Goal: Task Accomplishment & Management: Complete application form

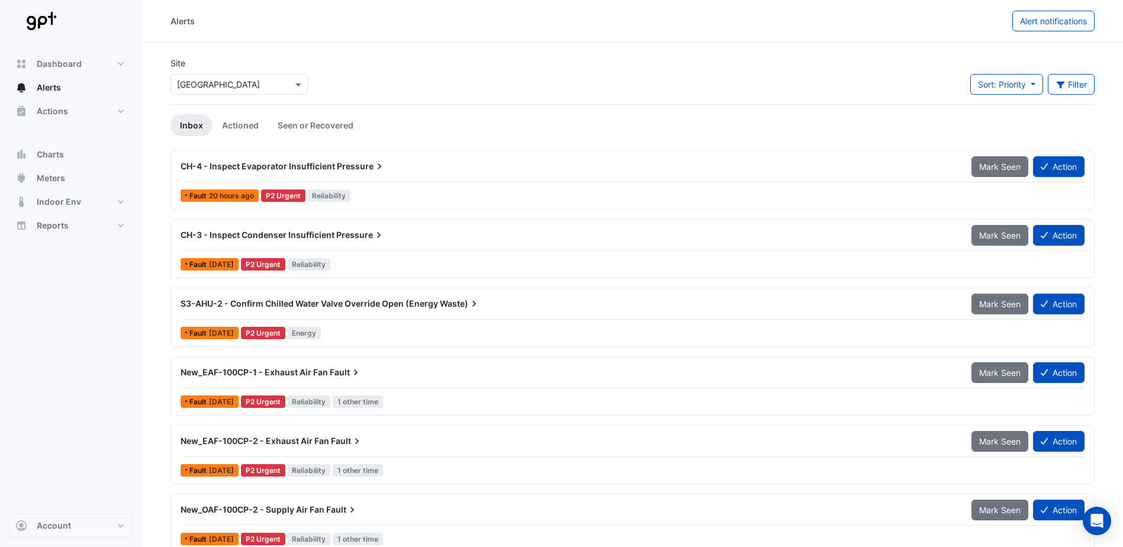
click at [1059, 169] on button "Action" at bounding box center [1058, 166] width 51 height 21
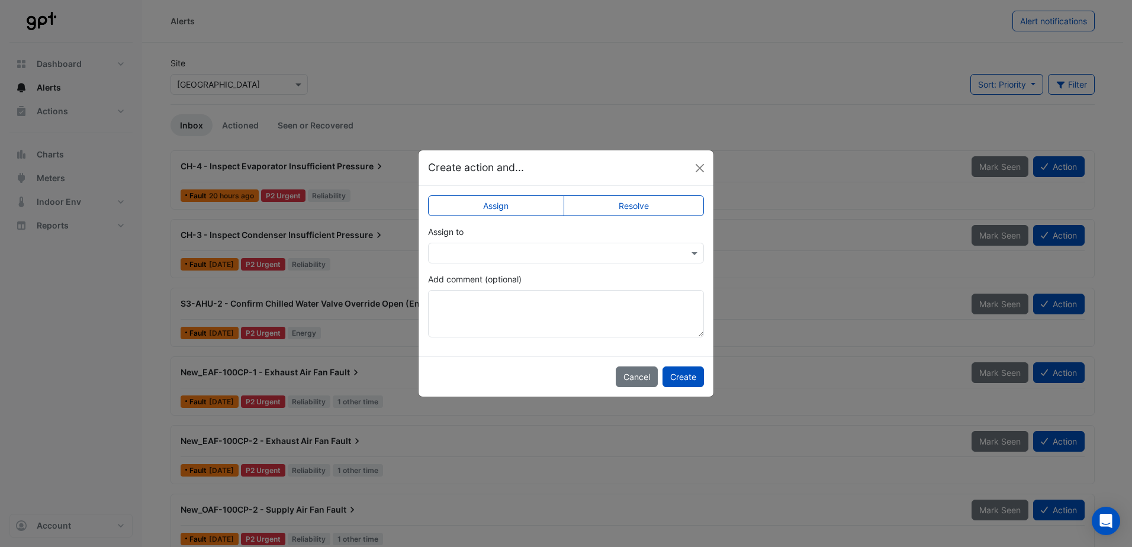
click at [545, 251] on input "text" at bounding box center [553, 253] width 239 height 12
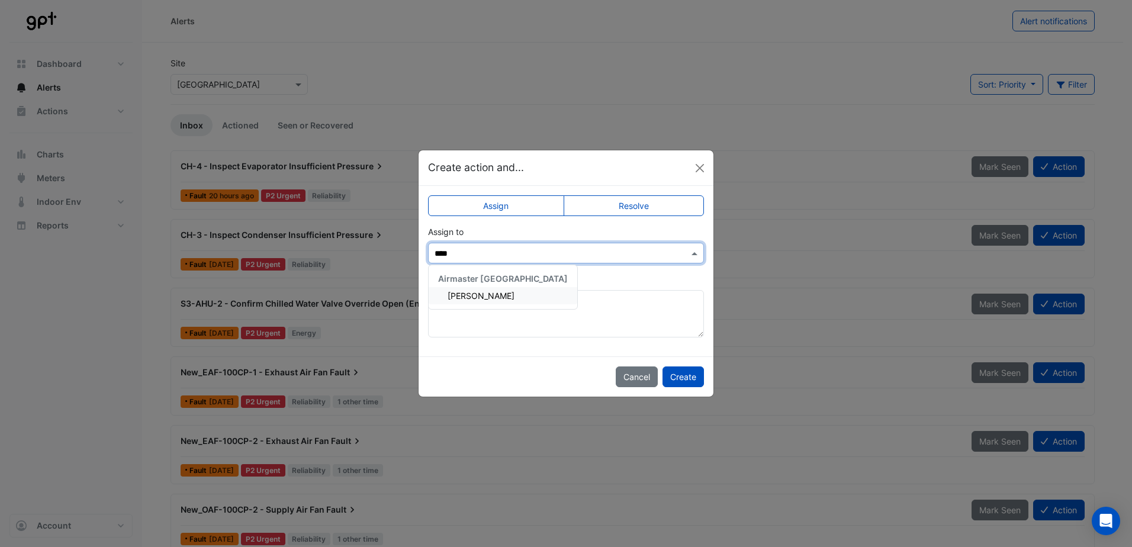
type input "*****"
click at [508, 295] on div "[PERSON_NAME]" at bounding box center [502, 295] width 149 height 17
click at [688, 376] on button "Create" at bounding box center [682, 376] width 41 height 21
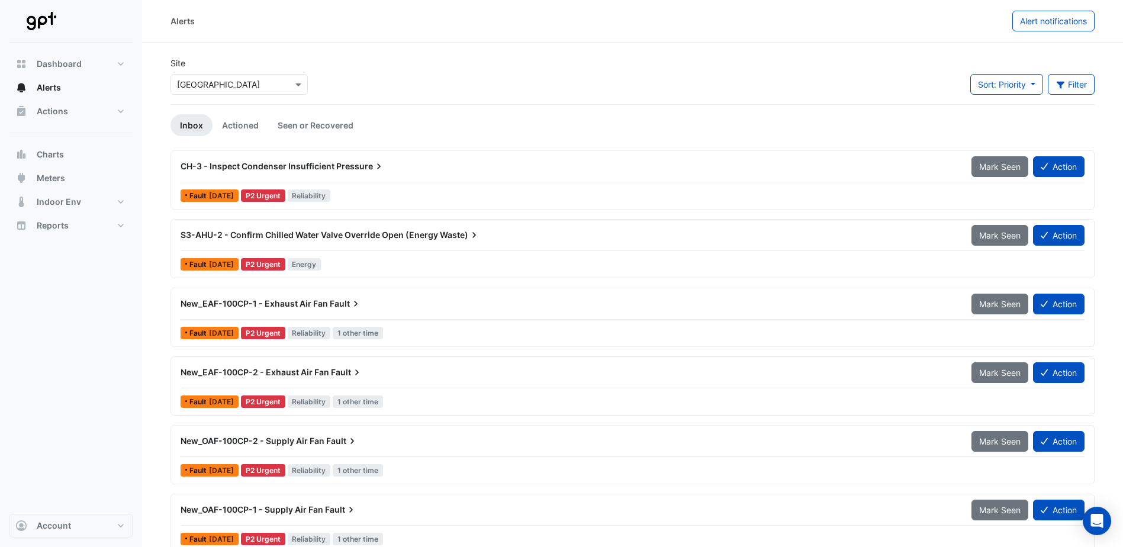
click at [1056, 163] on button "Action" at bounding box center [1058, 166] width 51 height 21
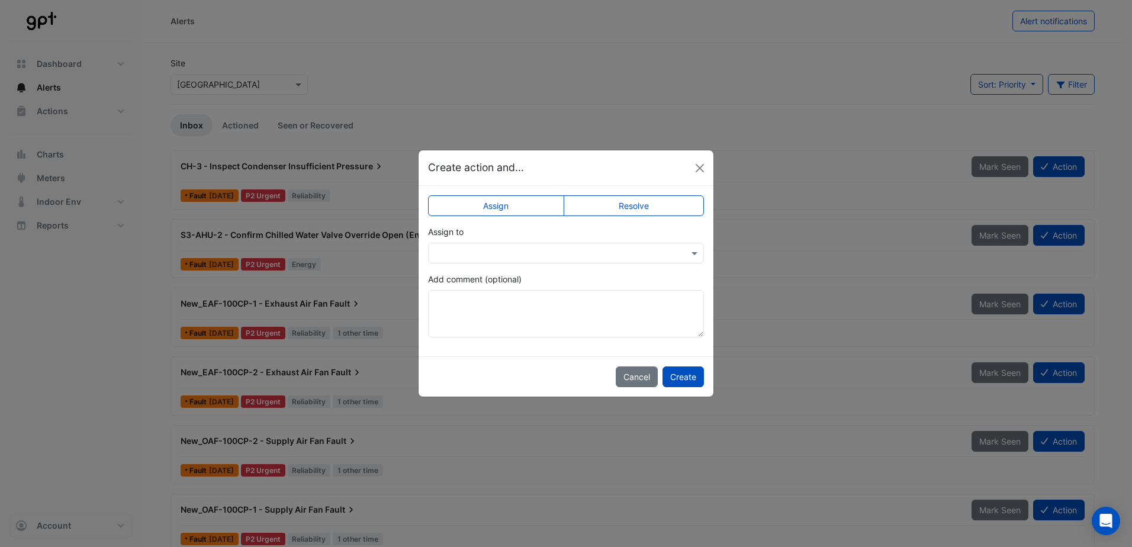
click at [507, 251] on input "text" at bounding box center [553, 253] width 239 height 12
type input "****"
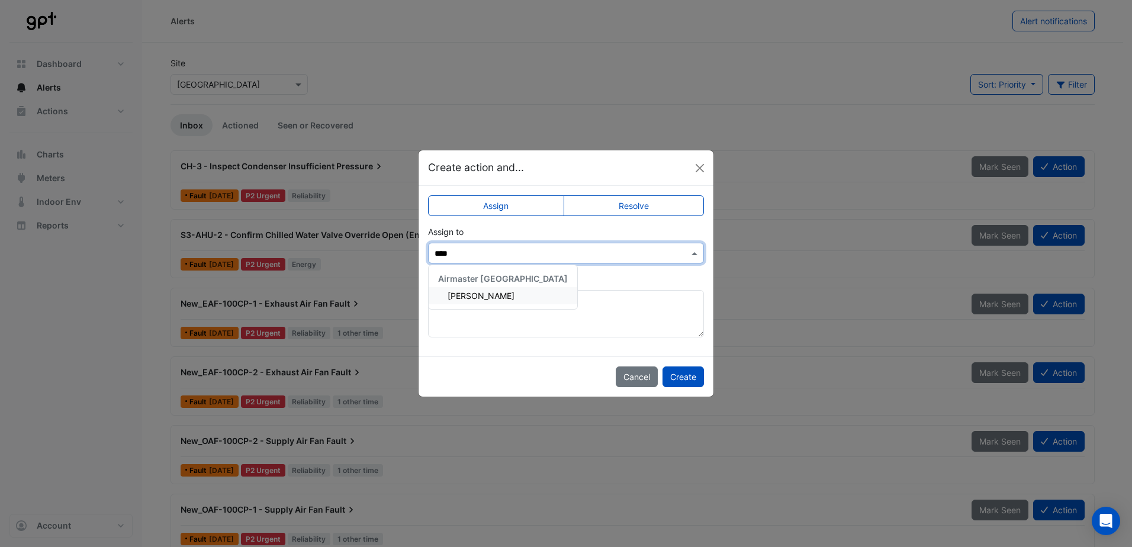
click at [481, 296] on span "[PERSON_NAME]" at bounding box center [480, 296] width 67 height 10
click at [695, 381] on button "Create" at bounding box center [682, 376] width 41 height 21
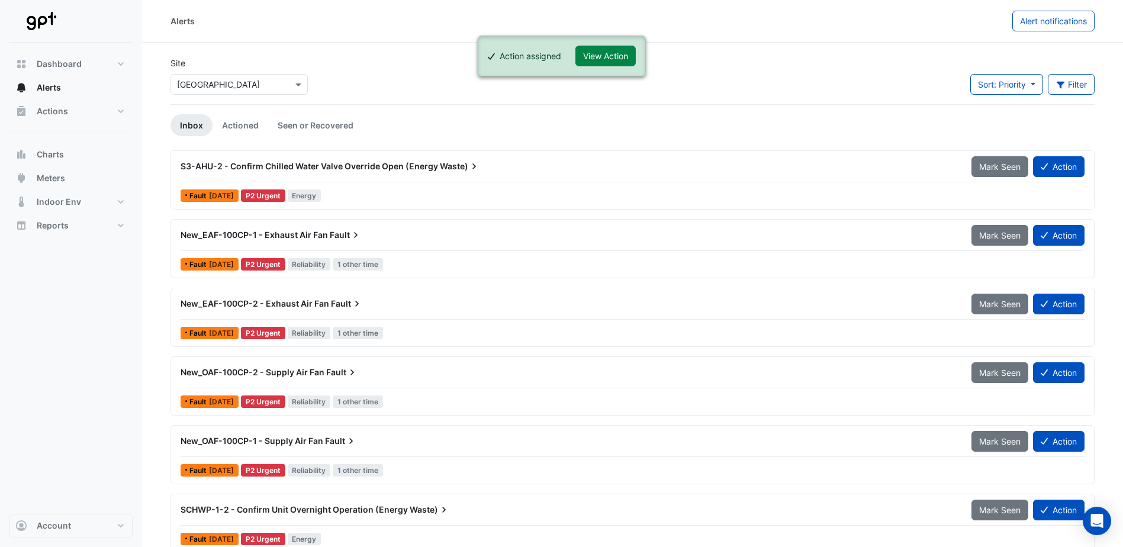
click at [1043, 177] on div "S3-AHU-2 - Confirm Chilled Water Valve Override Open (Energy Waste) Mark Seen A…" at bounding box center [633, 169] width 904 height 27
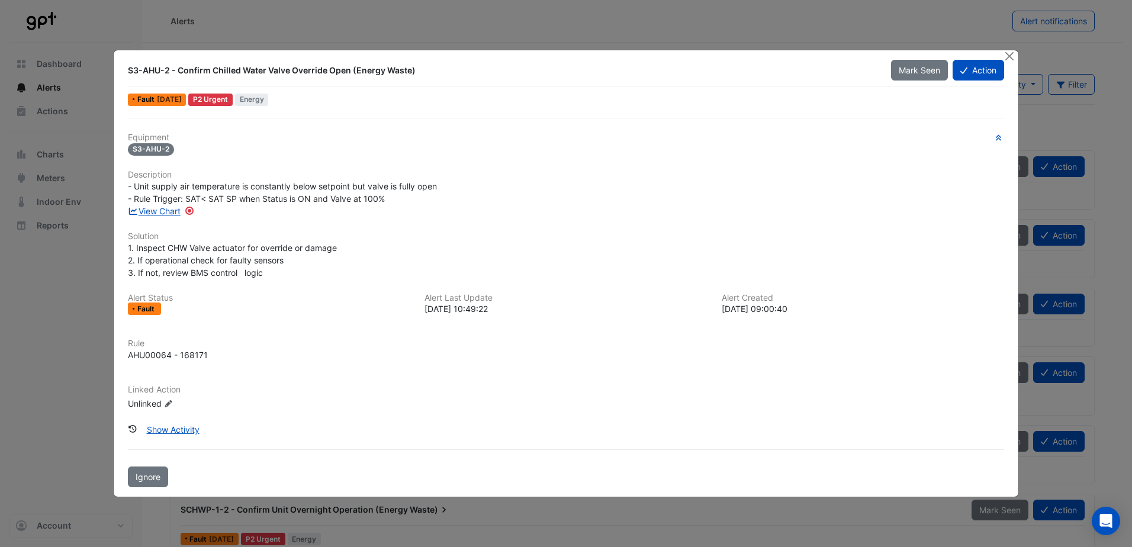
click at [967, 73] on button "Action" at bounding box center [977, 70] width 51 height 21
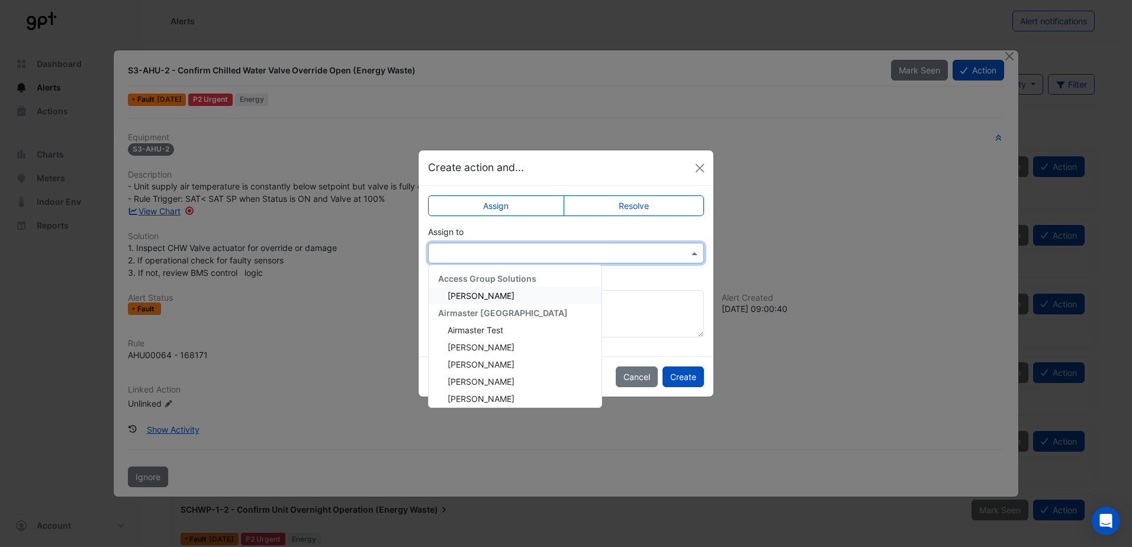
click at [468, 244] on div at bounding box center [566, 253] width 276 height 21
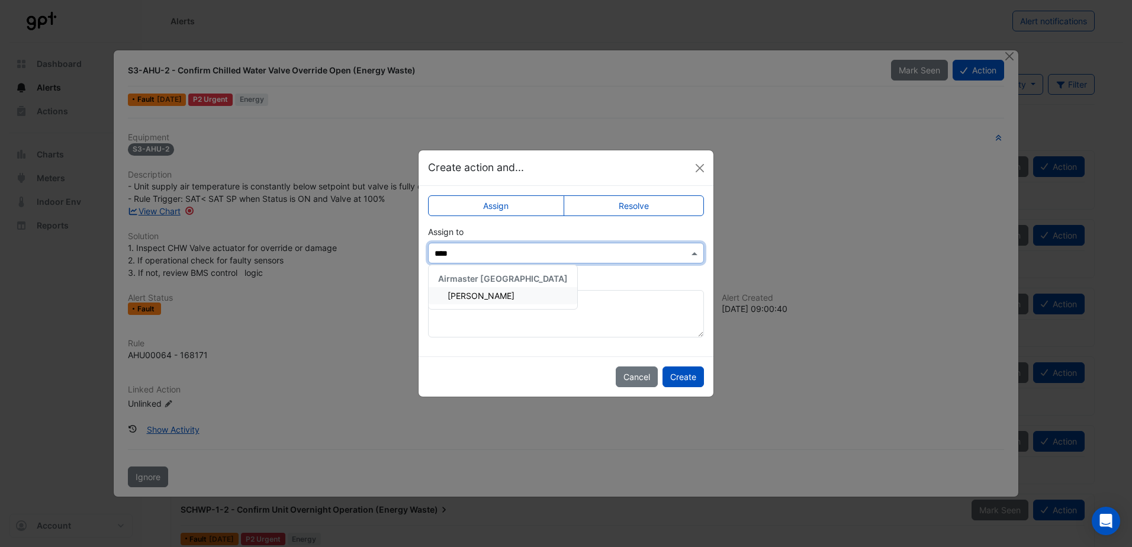
type input "*****"
click at [466, 294] on span "[PERSON_NAME]" at bounding box center [480, 296] width 67 height 10
click at [688, 376] on button "Create" at bounding box center [682, 376] width 41 height 21
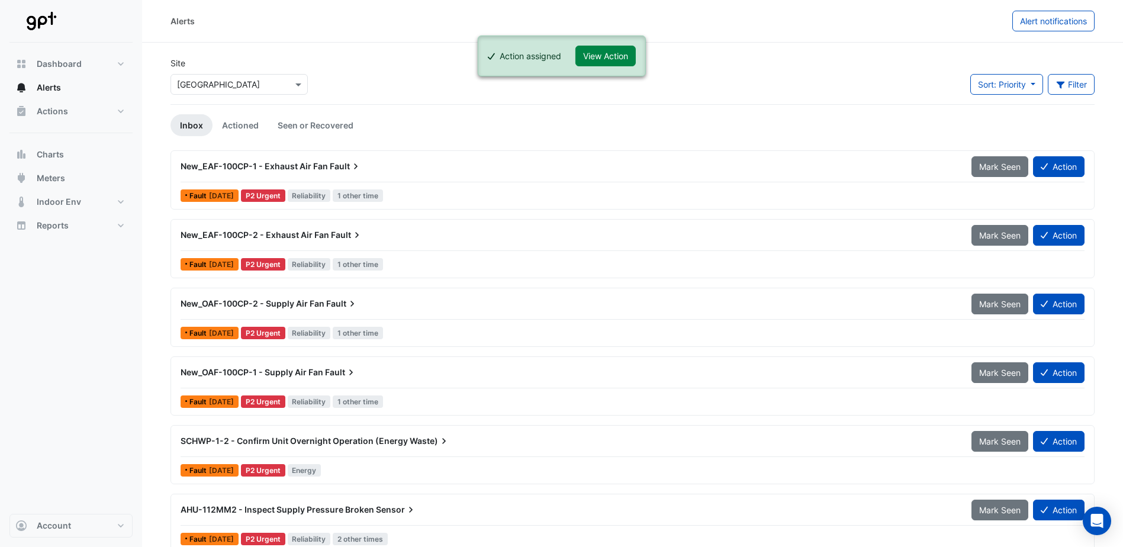
click at [1065, 165] on button "Action" at bounding box center [1058, 166] width 51 height 21
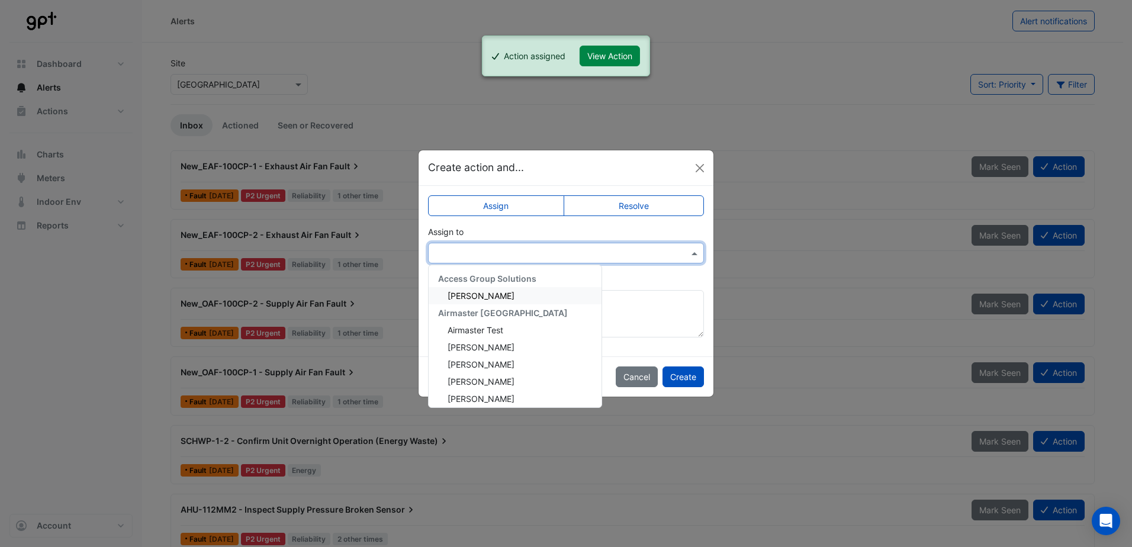
click at [564, 253] on input "text" at bounding box center [553, 253] width 239 height 12
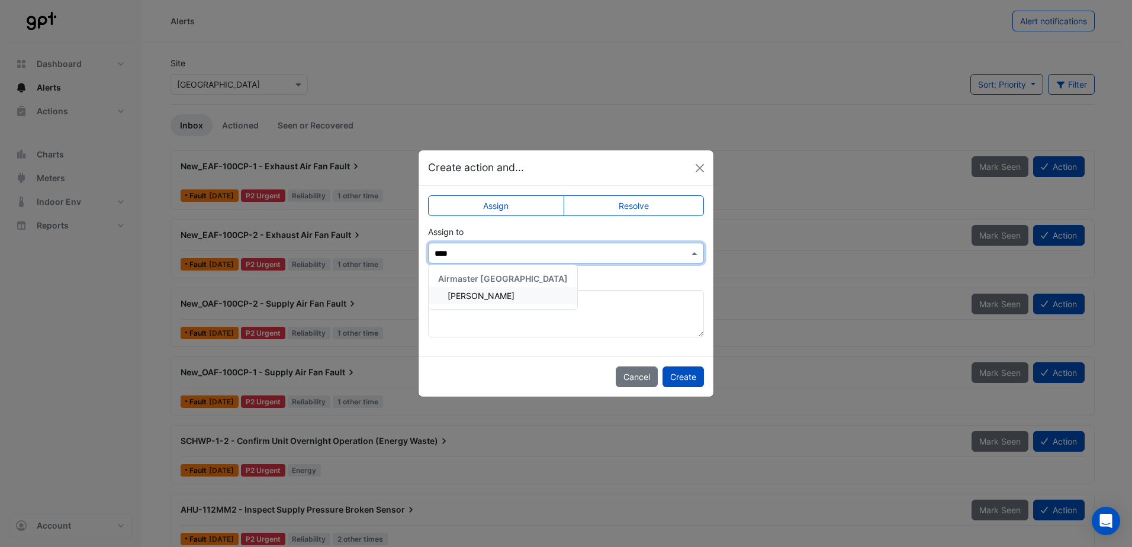
type input "*****"
click at [477, 296] on span "[PERSON_NAME]" at bounding box center [480, 296] width 67 height 10
click at [676, 372] on button "Create" at bounding box center [682, 376] width 41 height 21
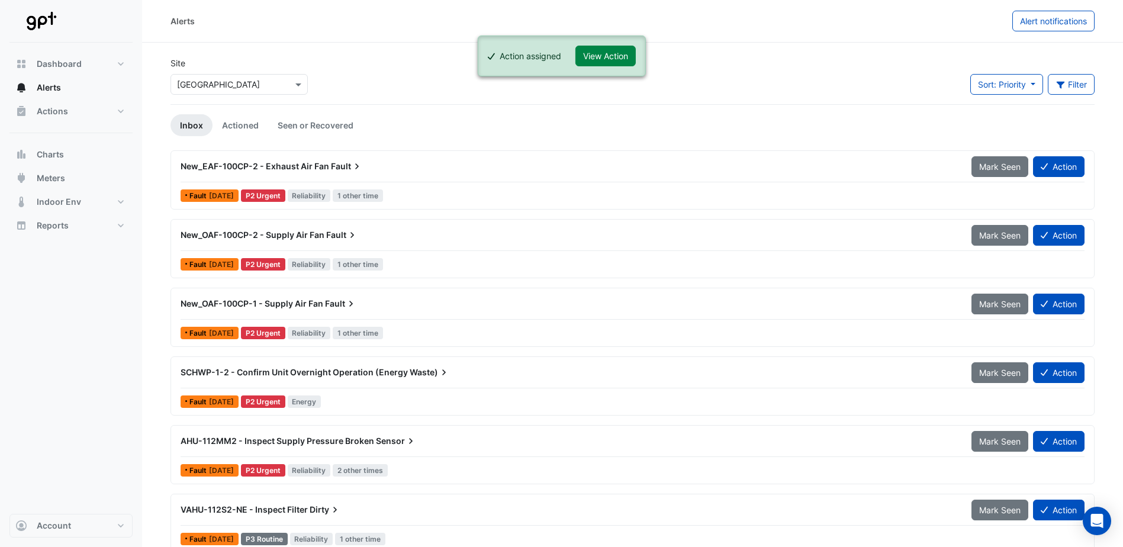
click at [1046, 161] on button "Action" at bounding box center [1058, 166] width 51 height 21
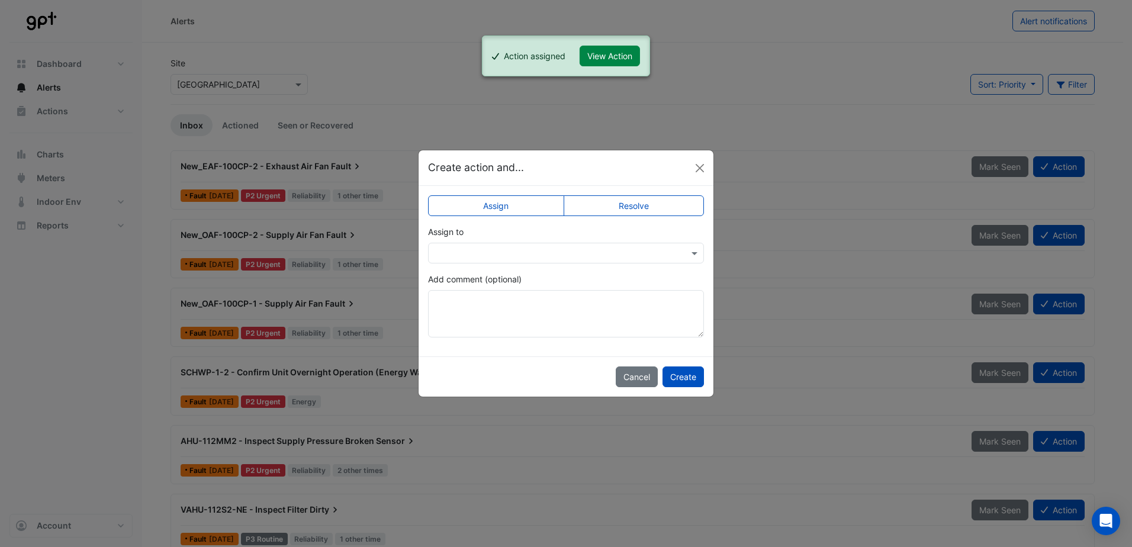
click at [550, 254] on input "text" at bounding box center [553, 253] width 239 height 12
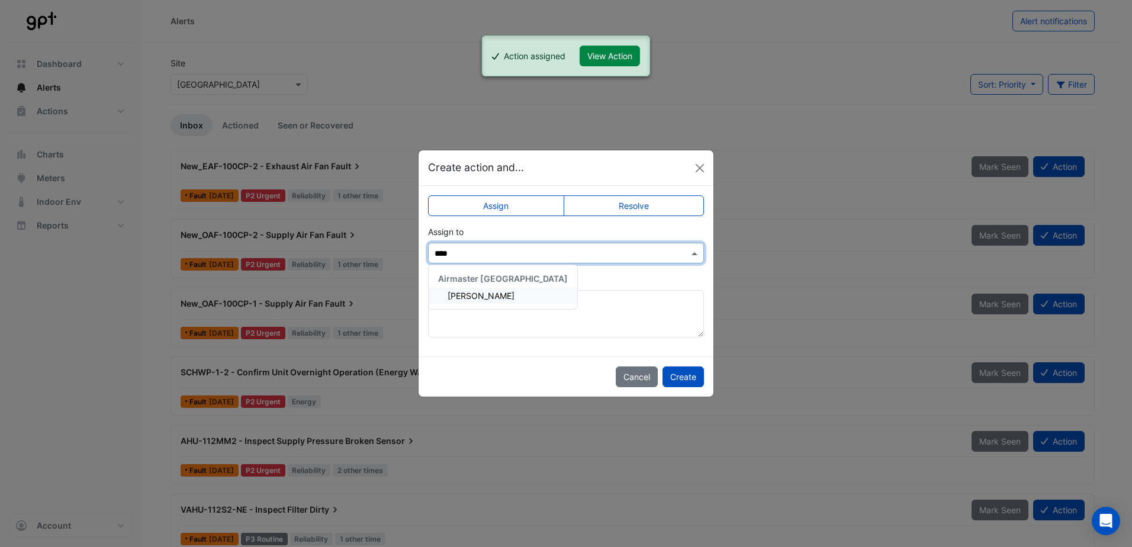
type input "*****"
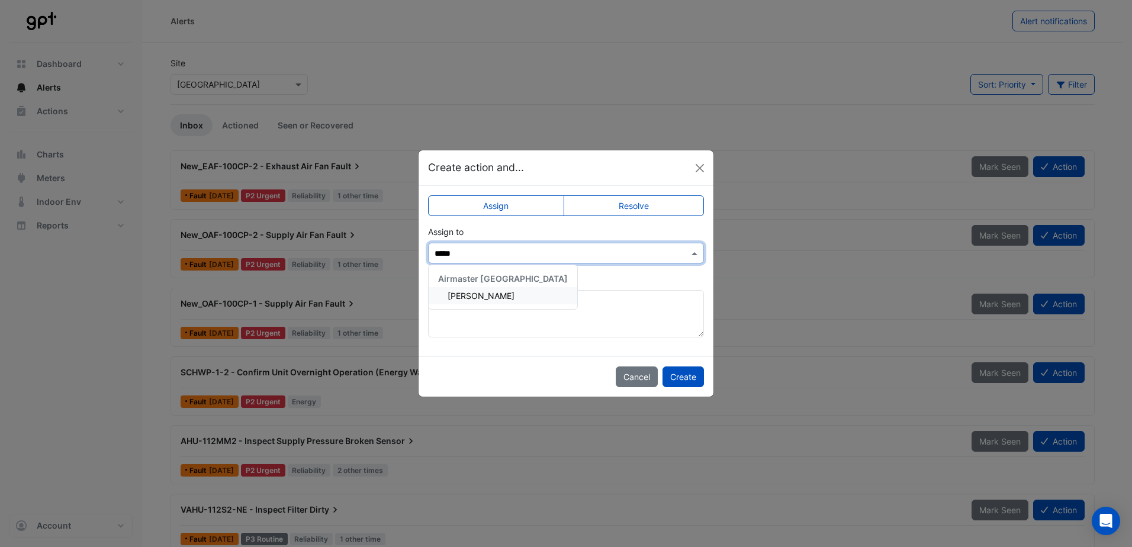
click at [465, 302] on div "[PERSON_NAME]" at bounding box center [502, 295] width 149 height 17
click at [687, 371] on button "Create" at bounding box center [682, 376] width 41 height 21
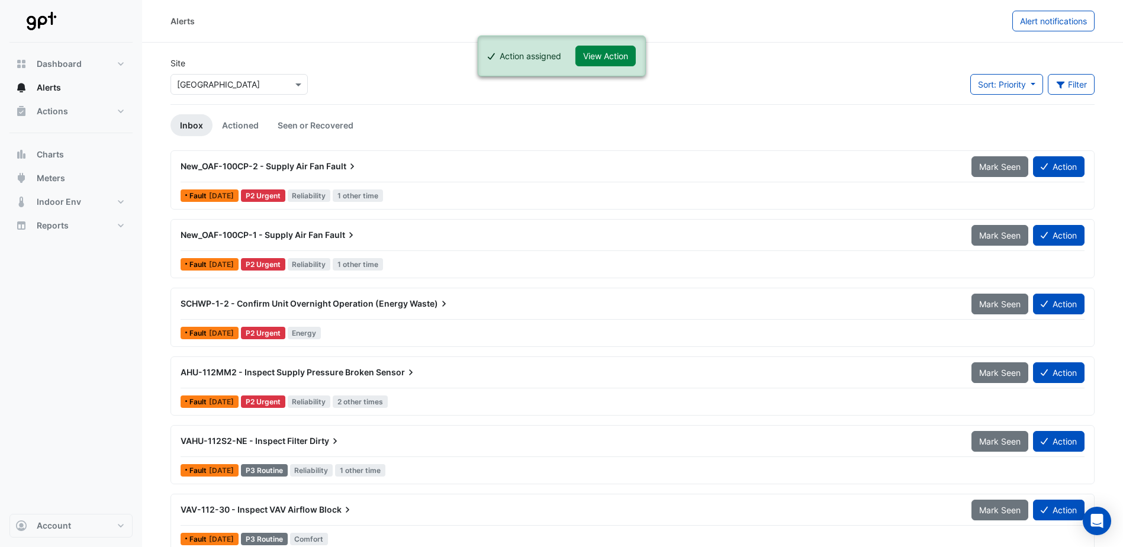
click at [1079, 166] on button "Action" at bounding box center [1058, 166] width 51 height 21
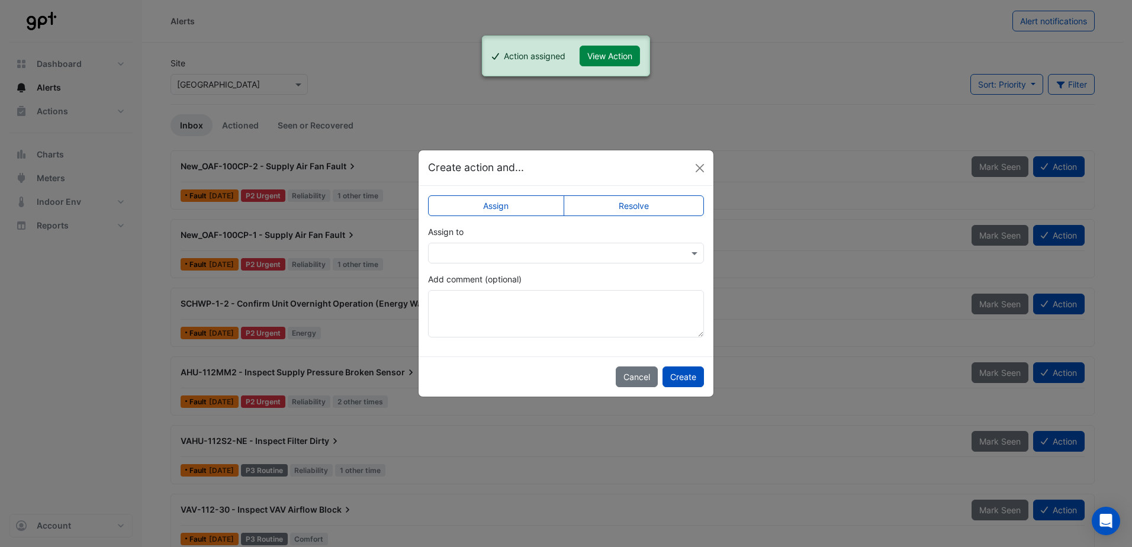
click at [497, 264] on app-escalated-ticket-simple-upsert "Assign Resolve Assign to Add comment (optional)" at bounding box center [566, 270] width 276 height 133
click at [479, 253] on input "text" at bounding box center [553, 253] width 239 height 12
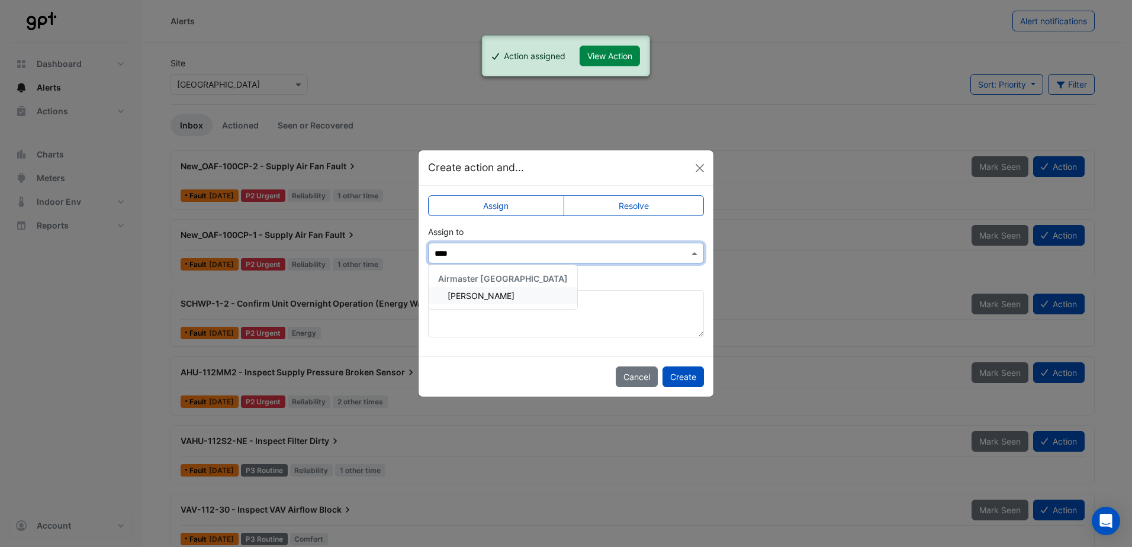
type input "*****"
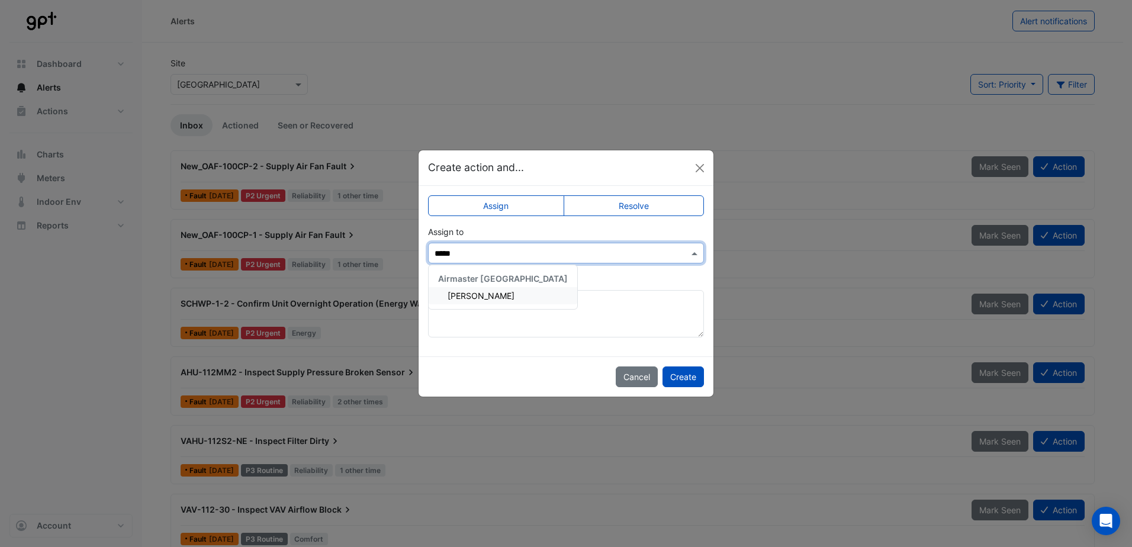
click at [494, 301] on div "[PERSON_NAME]" at bounding box center [502, 295] width 149 height 17
click at [692, 383] on button "Create" at bounding box center [682, 376] width 41 height 21
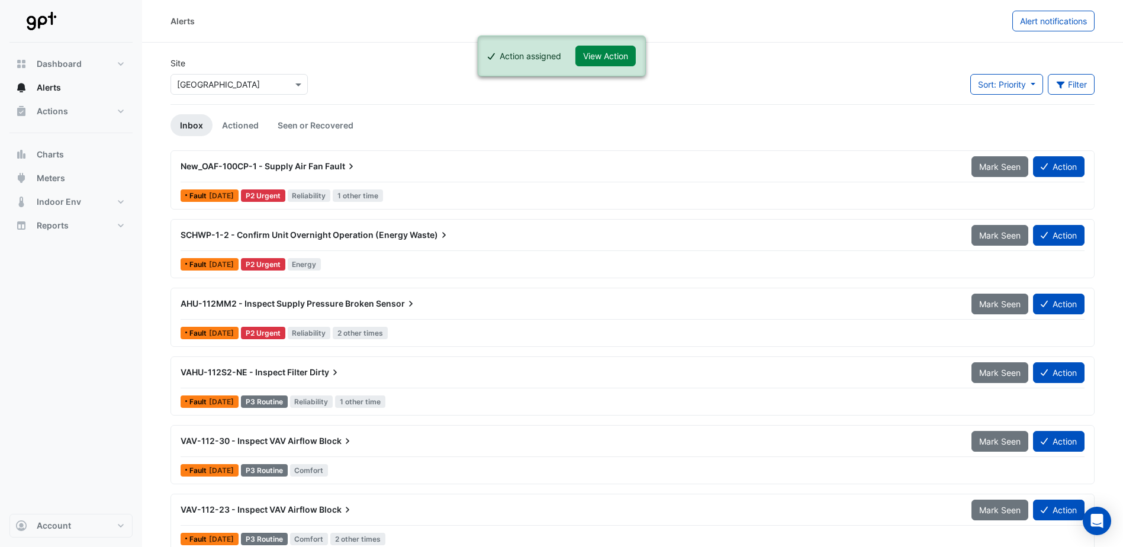
click at [1072, 170] on button "Action" at bounding box center [1058, 166] width 51 height 21
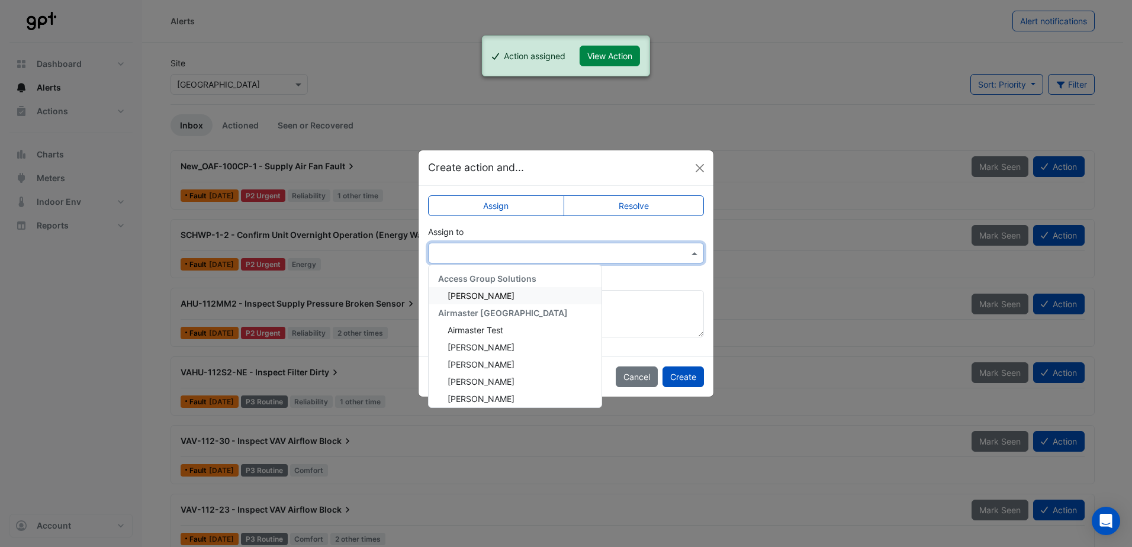
click at [474, 249] on input "text" at bounding box center [553, 253] width 239 height 12
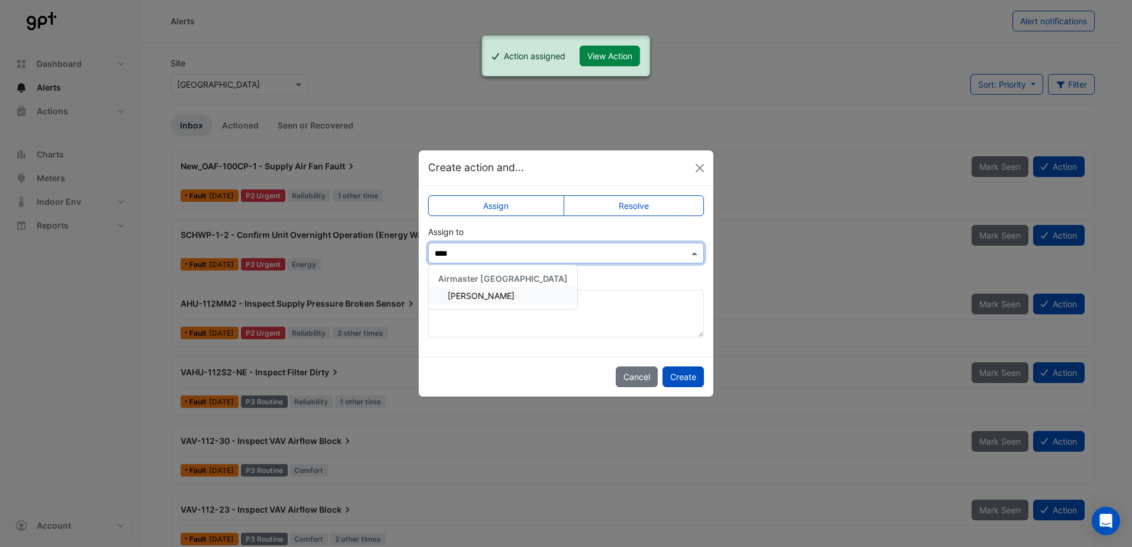
type input "*****"
click at [481, 292] on span "[PERSON_NAME]" at bounding box center [480, 296] width 67 height 10
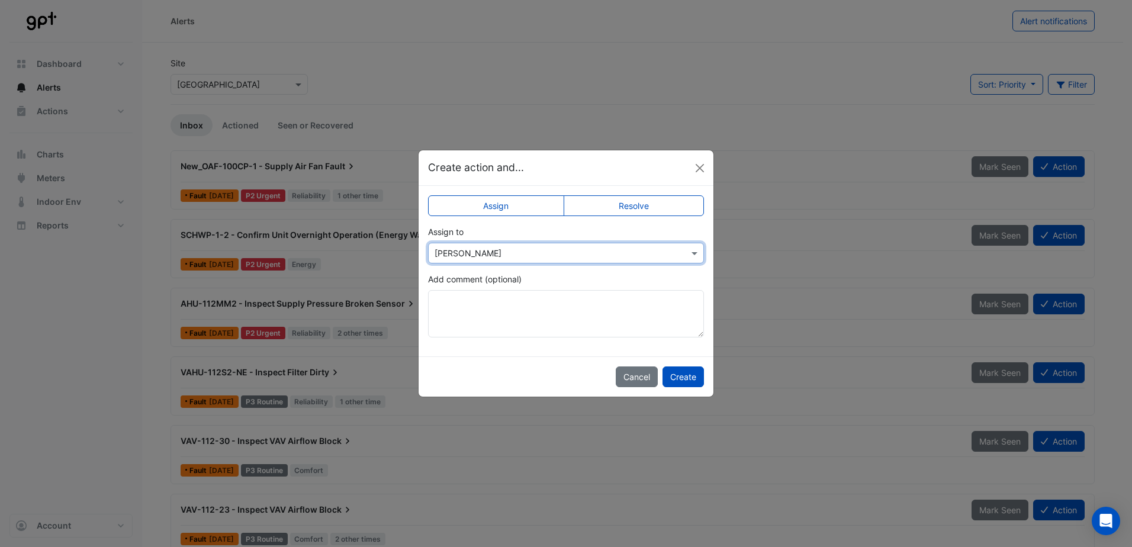
click at [679, 381] on button "Create" at bounding box center [682, 376] width 41 height 21
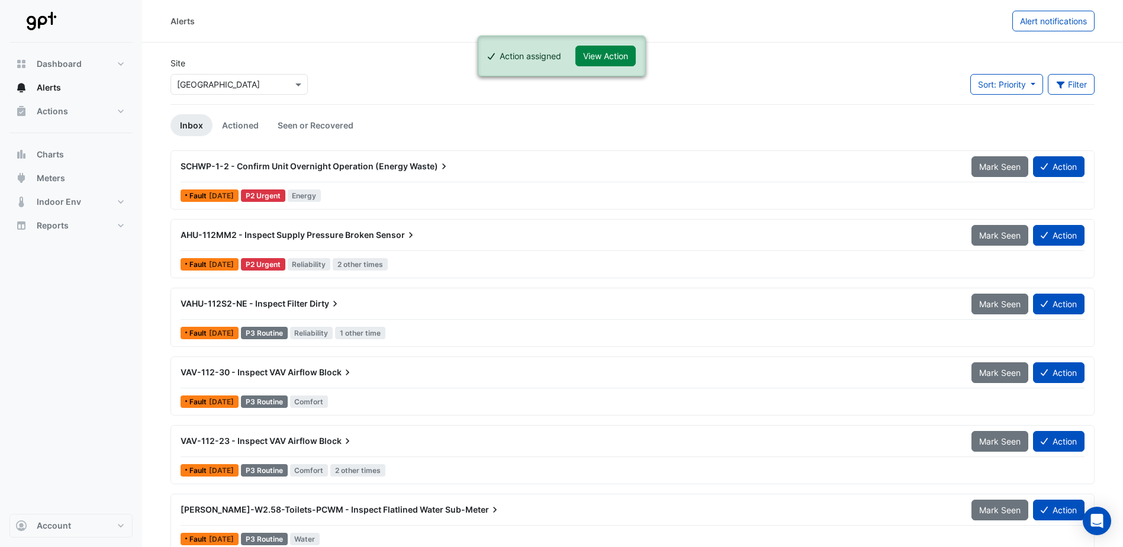
click at [1058, 165] on button "Action" at bounding box center [1058, 166] width 51 height 21
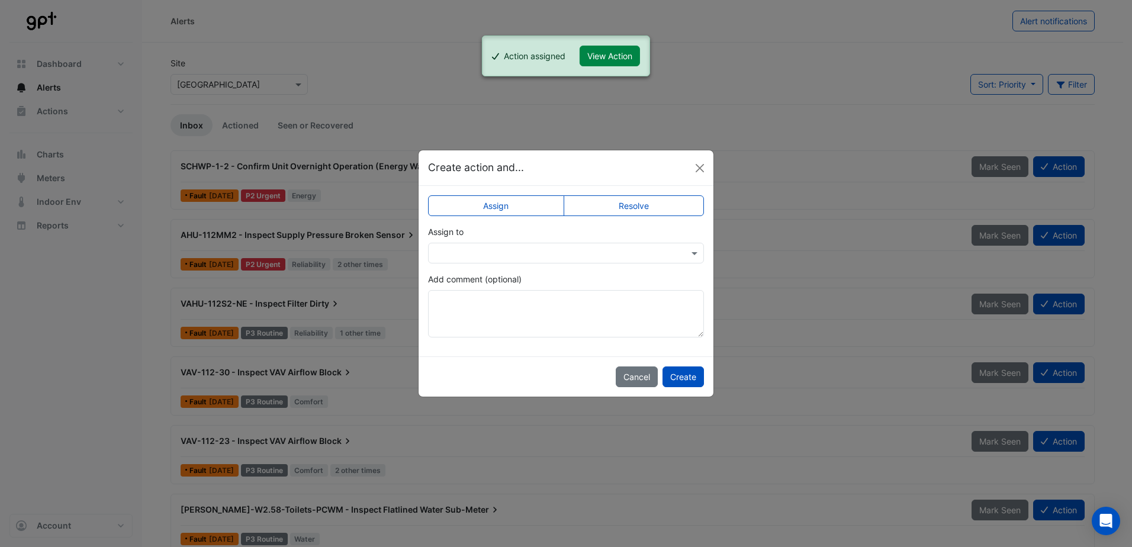
click at [492, 255] on input "text" at bounding box center [553, 253] width 239 height 12
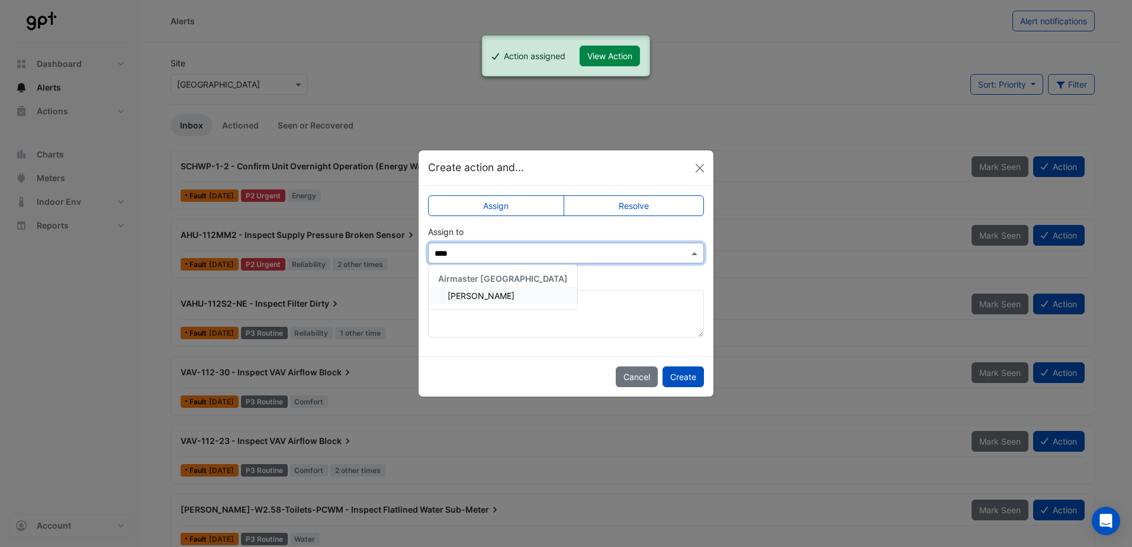
type input "*****"
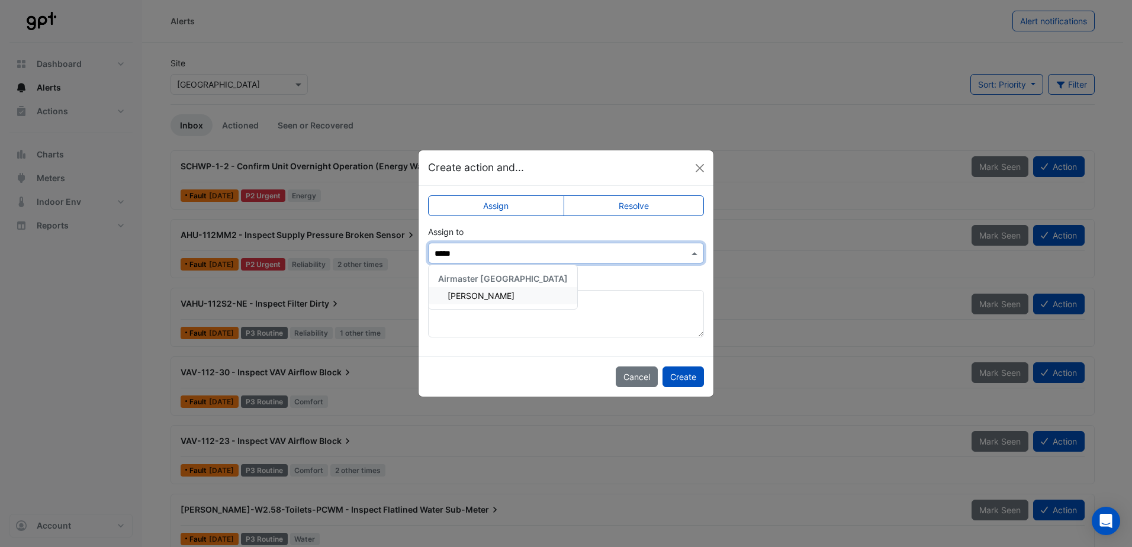
click at [478, 299] on span "[PERSON_NAME]" at bounding box center [480, 296] width 67 height 10
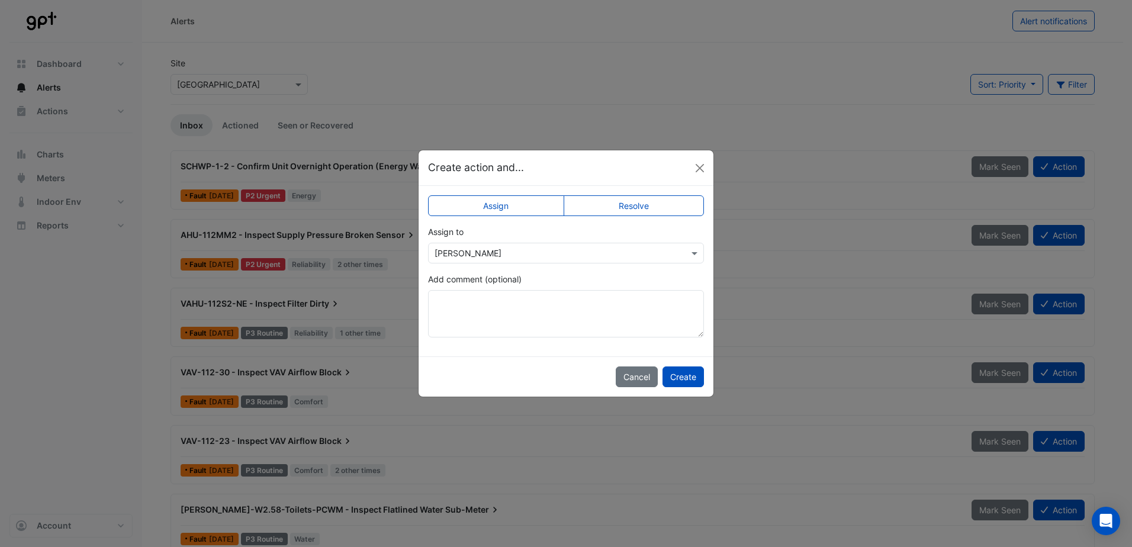
click at [687, 378] on button "Create" at bounding box center [682, 376] width 41 height 21
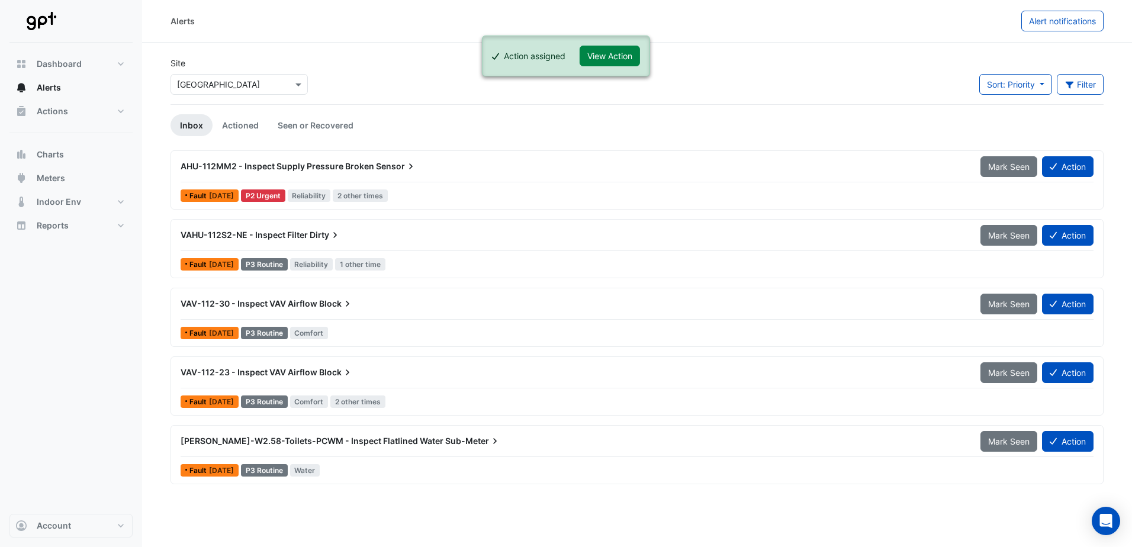
click at [1070, 161] on button "Action" at bounding box center [1067, 166] width 51 height 21
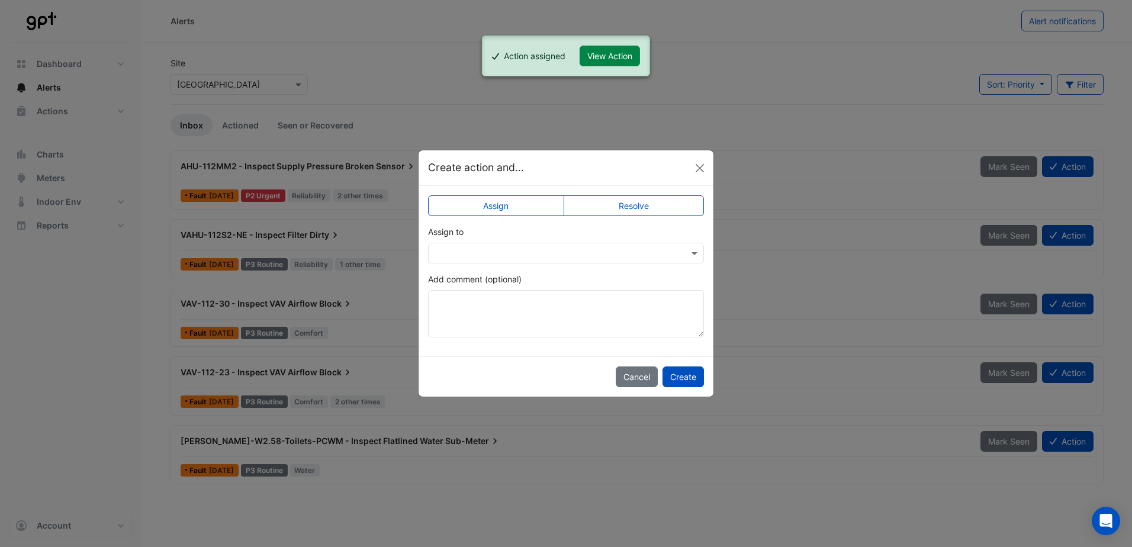
click at [511, 251] on input "text" at bounding box center [553, 253] width 239 height 12
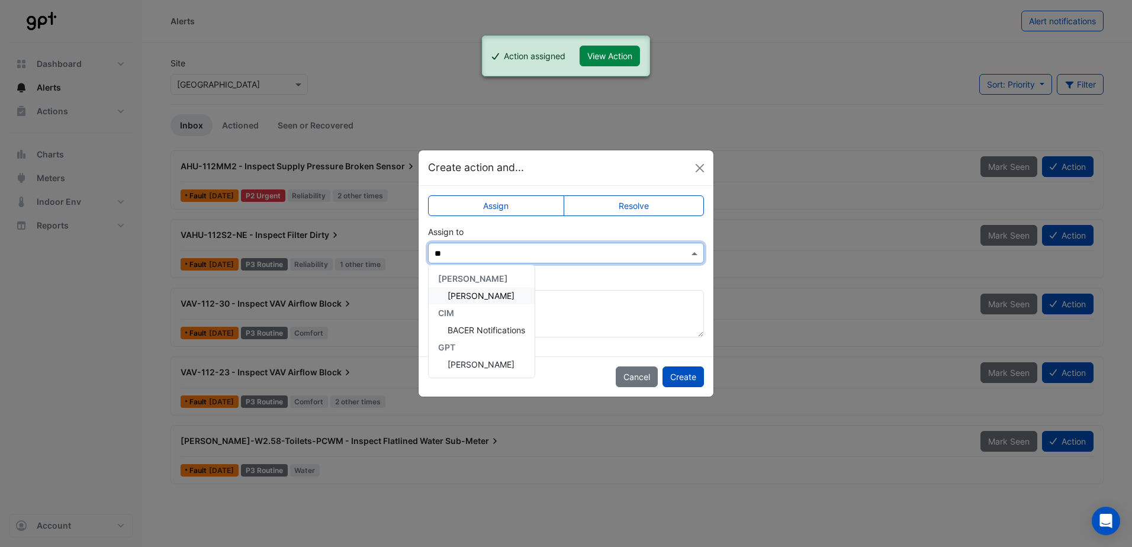
type input "***"
click at [472, 299] on span "[PERSON_NAME]" at bounding box center [480, 296] width 67 height 10
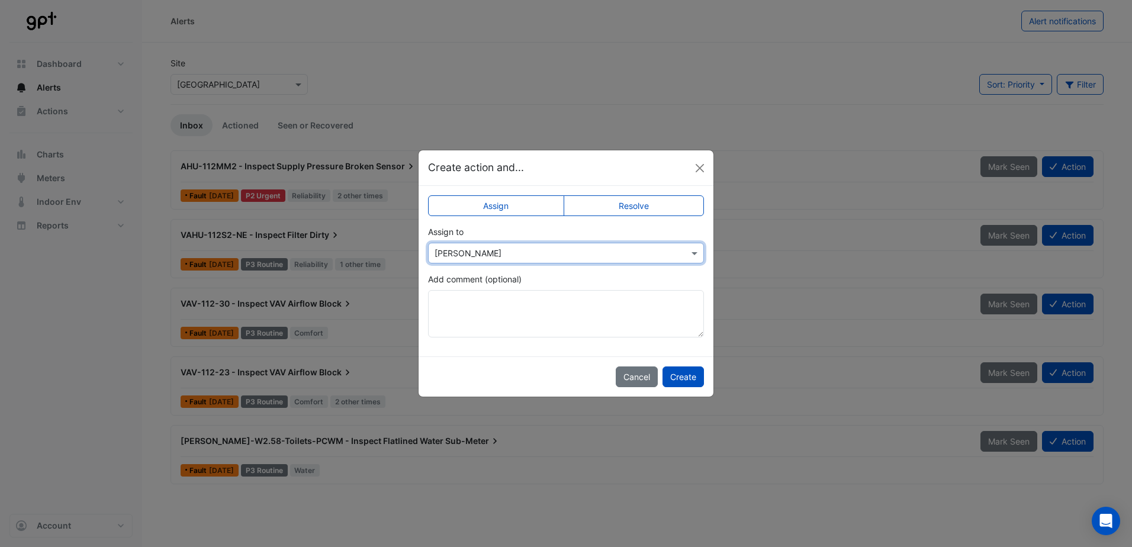
click at [666, 378] on button "Create" at bounding box center [682, 376] width 41 height 21
